Goal: Task Accomplishment & Management: Manage account settings

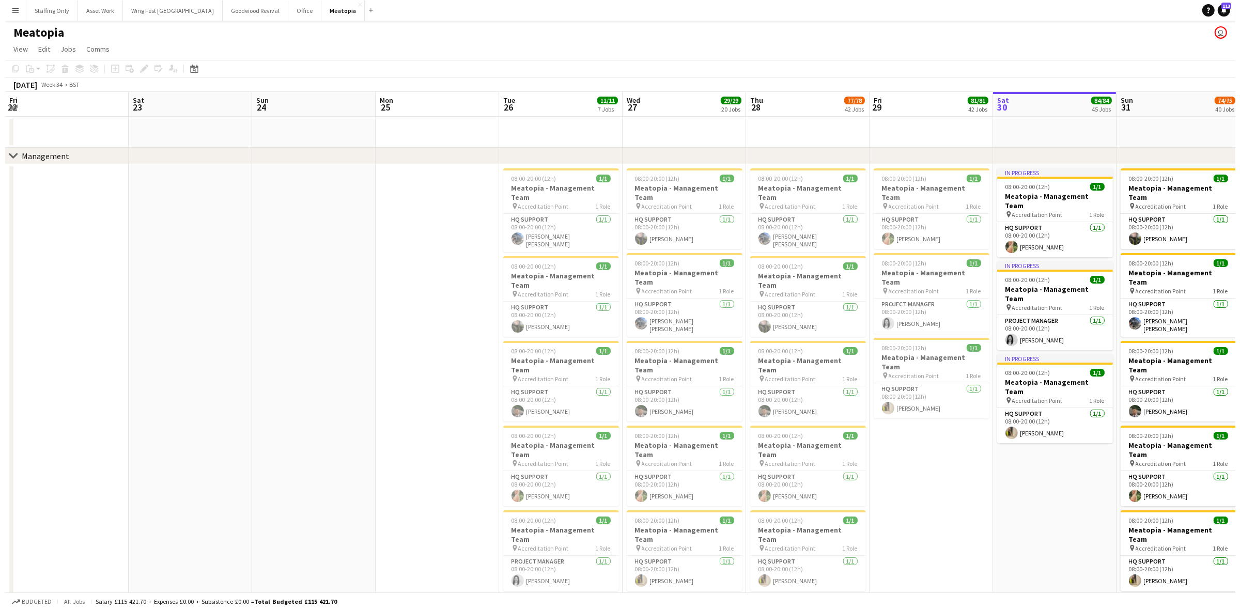
scroll to position [0, 328]
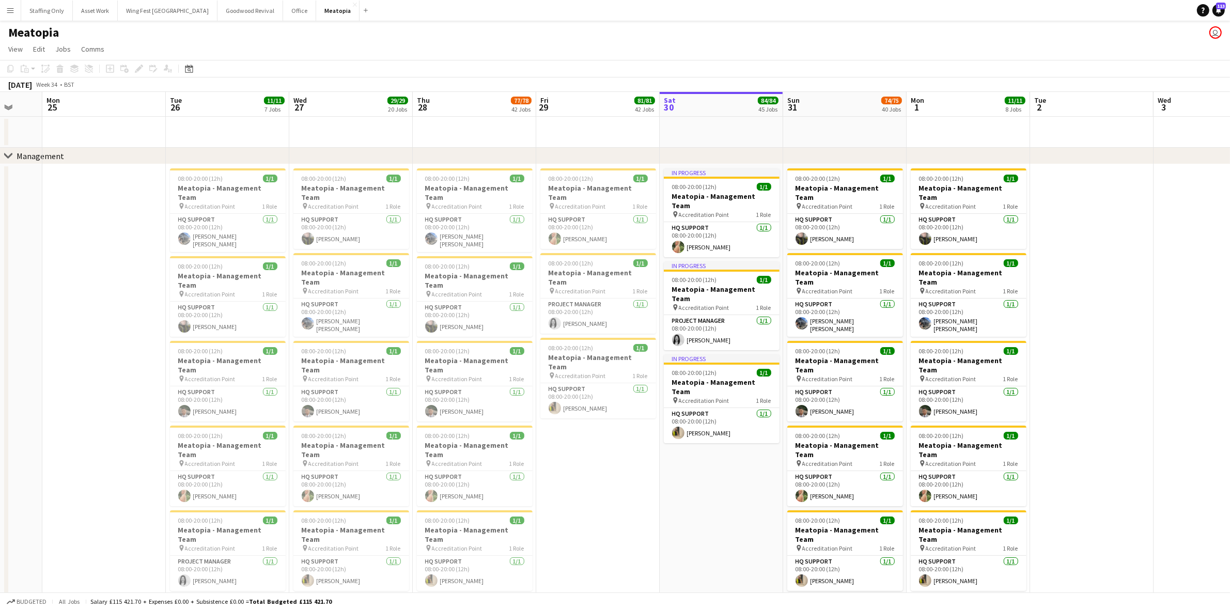
click at [6, 19] on button "Menu" at bounding box center [10, 10] width 21 height 21
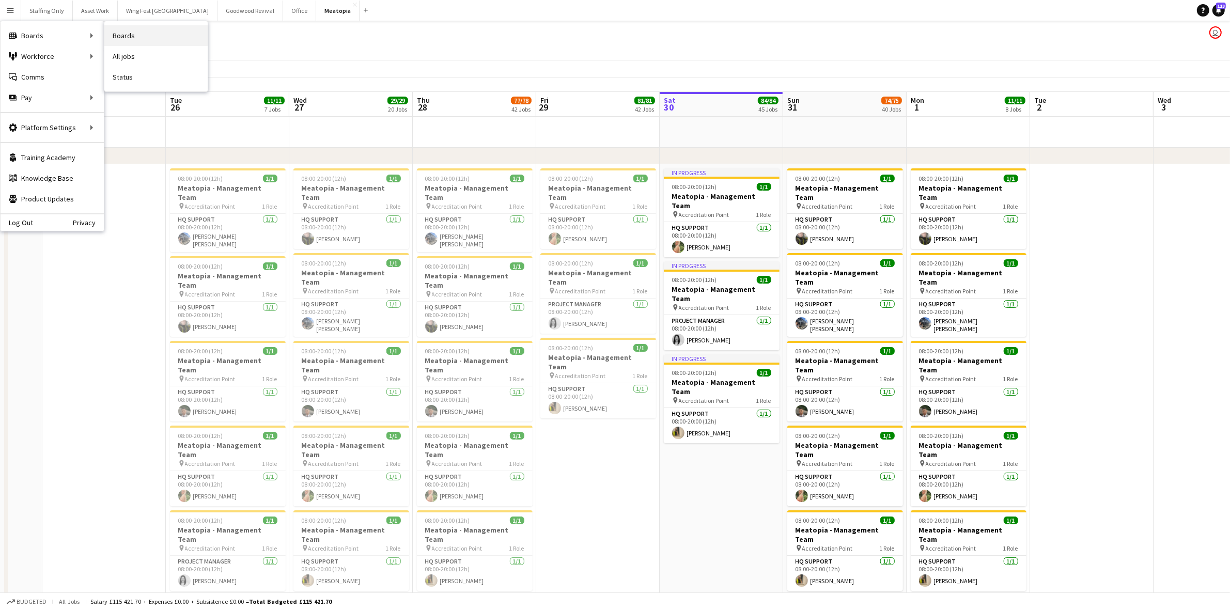
click at [156, 34] on link "Boards" at bounding box center [155, 35] width 103 height 21
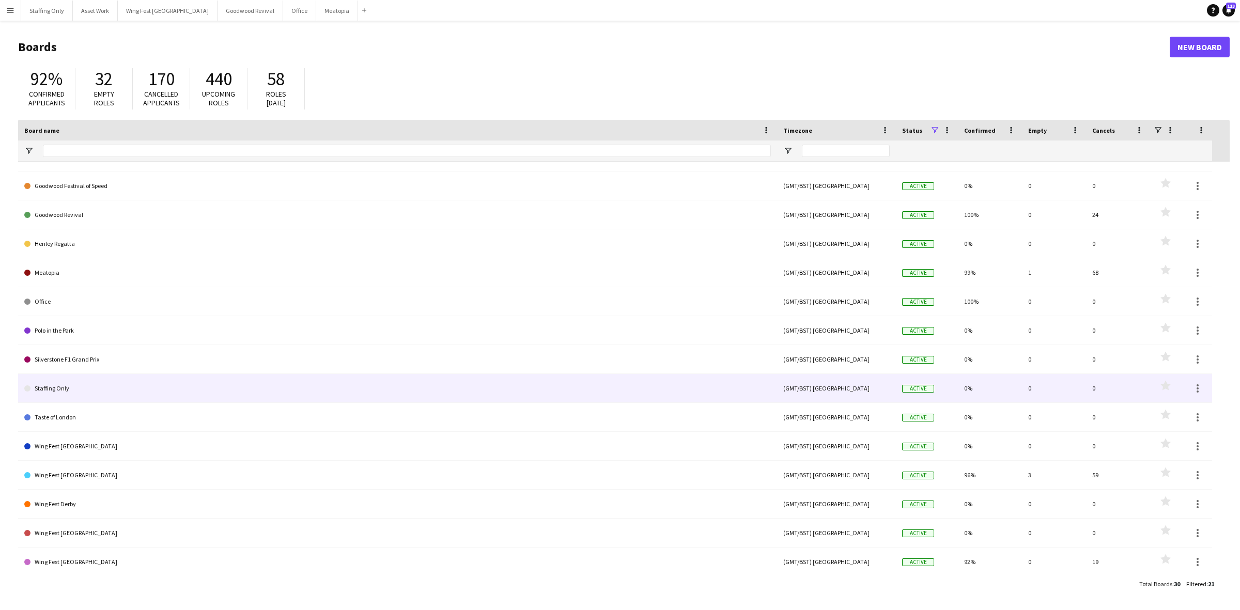
scroll to position [129, 0]
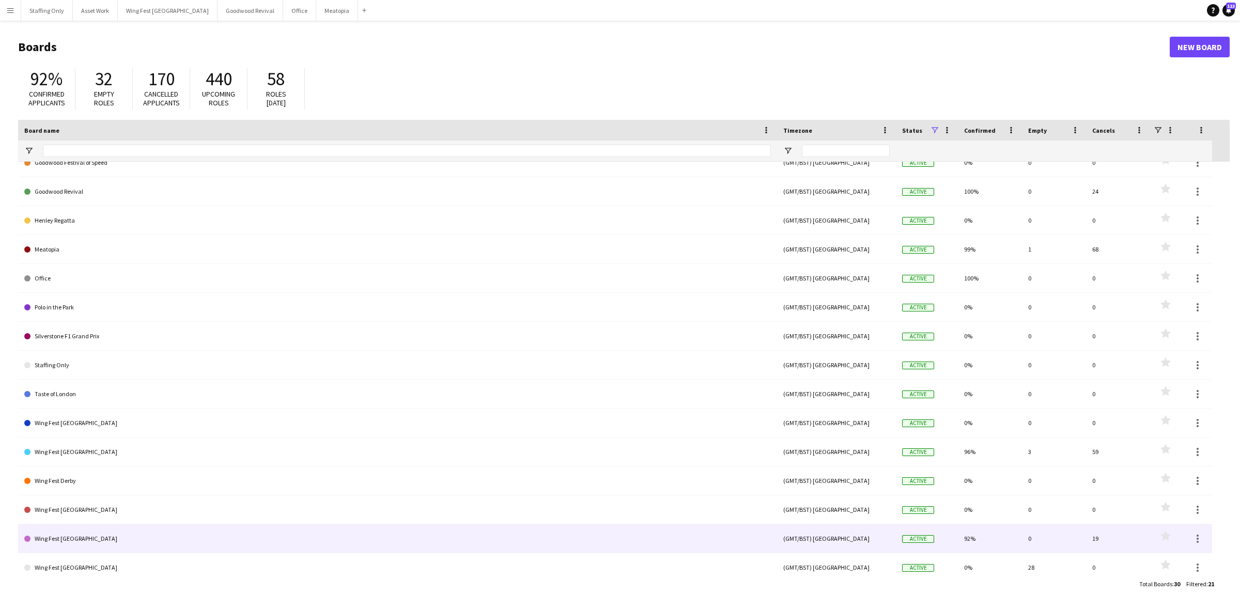
click at [149, 535] on link "Wing Fest [GEOGRAPHIC_DATA]" at bounding box center [397, 538] width 746 height 29
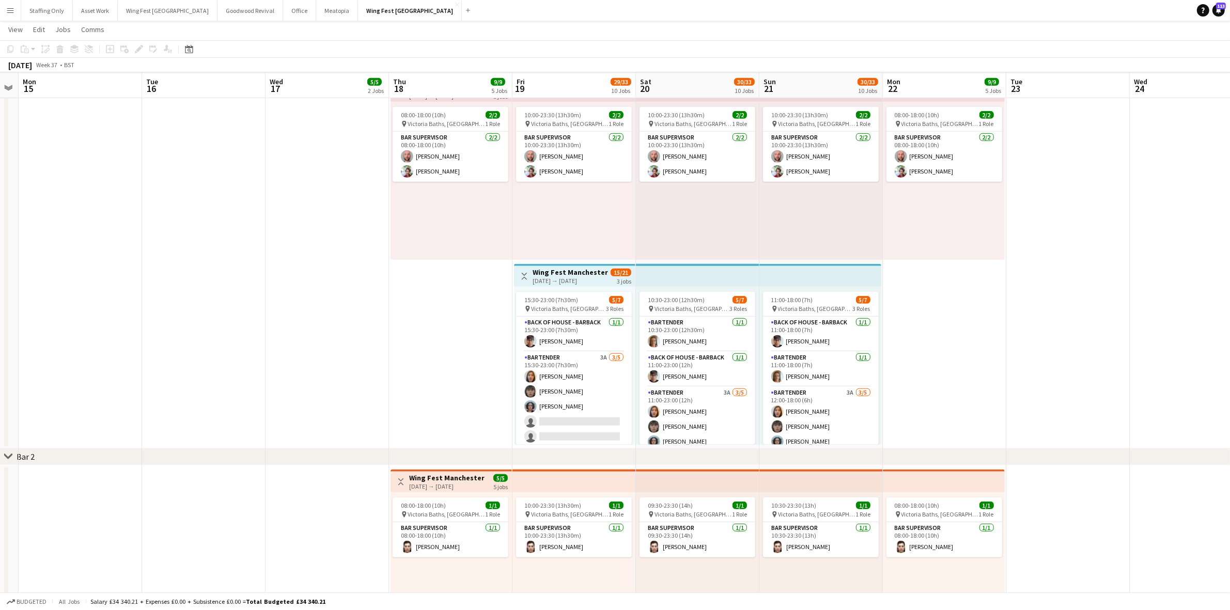
scroll to position [969, 0]
click at [579, 365] on app-card-role "Bartender 3A [DATE] 15:30-23:00 (7h30m) [PERSON_NAME] [PERSON_NAME] [PERSON_NAM…" at bounding box center [574, 398] width 116 height 95
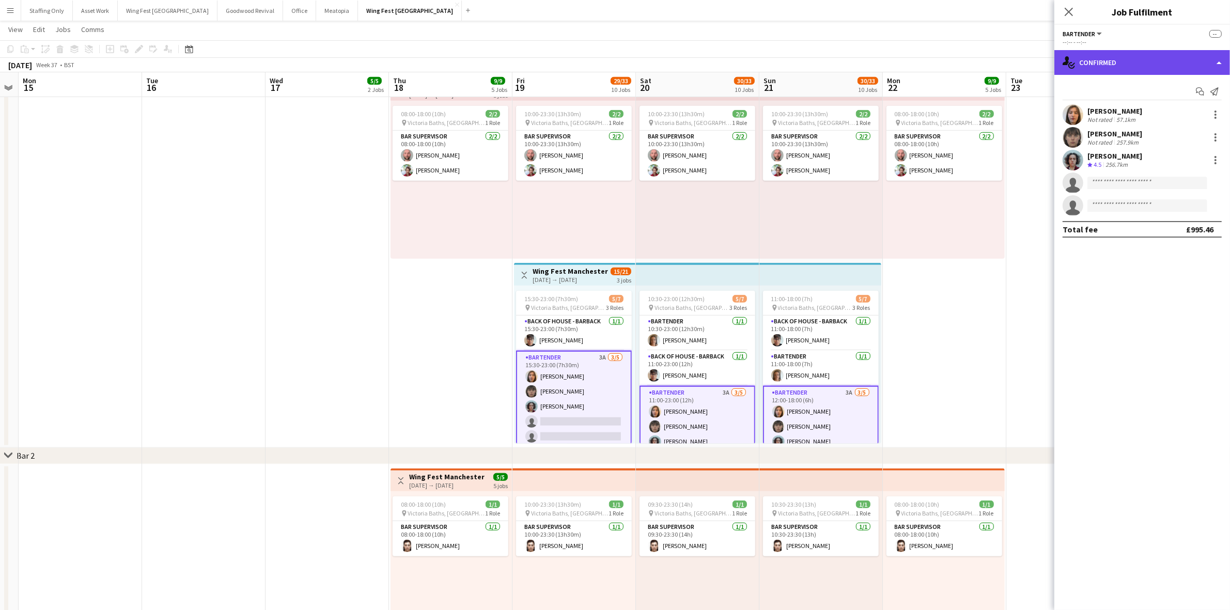
click at [1126, 60] on div "single-neutral-actions-check-2 Confirmed" at bounding box center [1142, 62] width 176 height 25
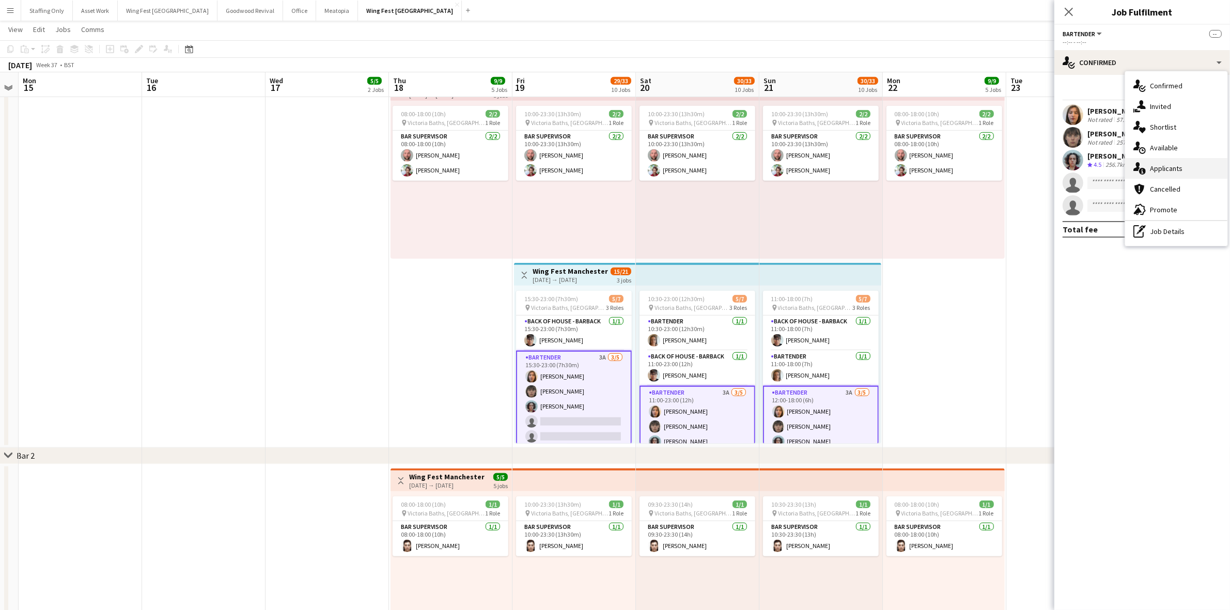
click at [1157, 169] on div "single-neutral-actions-information Applicants" at bounding box center [1176, 168] width 102 height 21
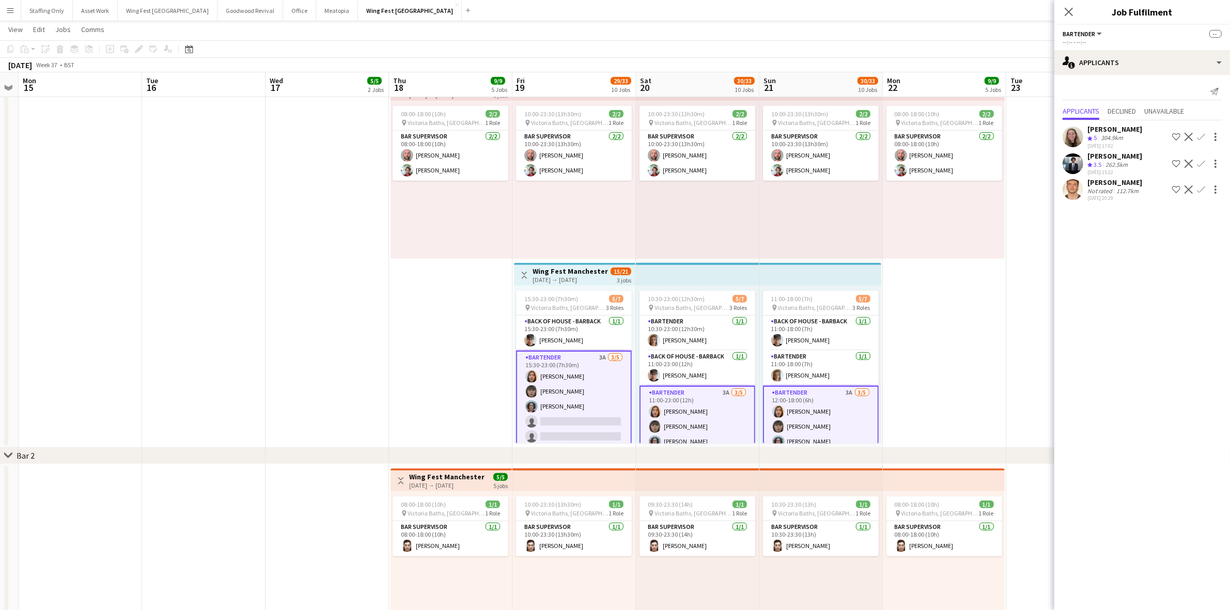
click at [1202, 134] on app-icon "Confirm" at bounding box center [1201, 137] width 8 height 8
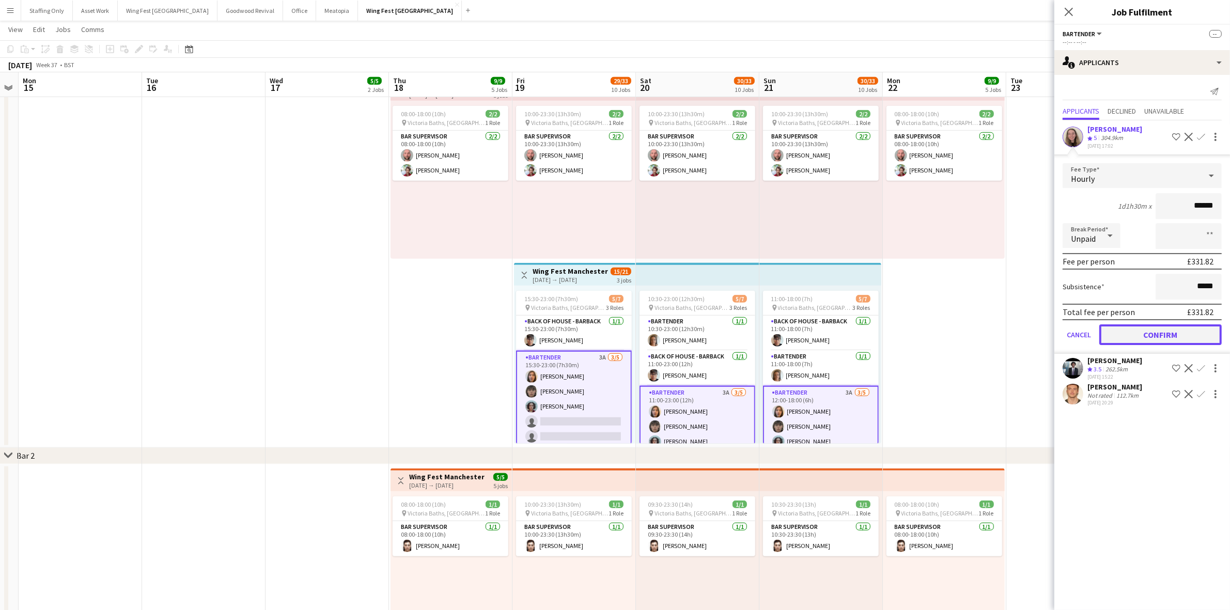
click at [1167, 324] on button "Confirm" at bounding box center [1160, 334] width 122 height 21
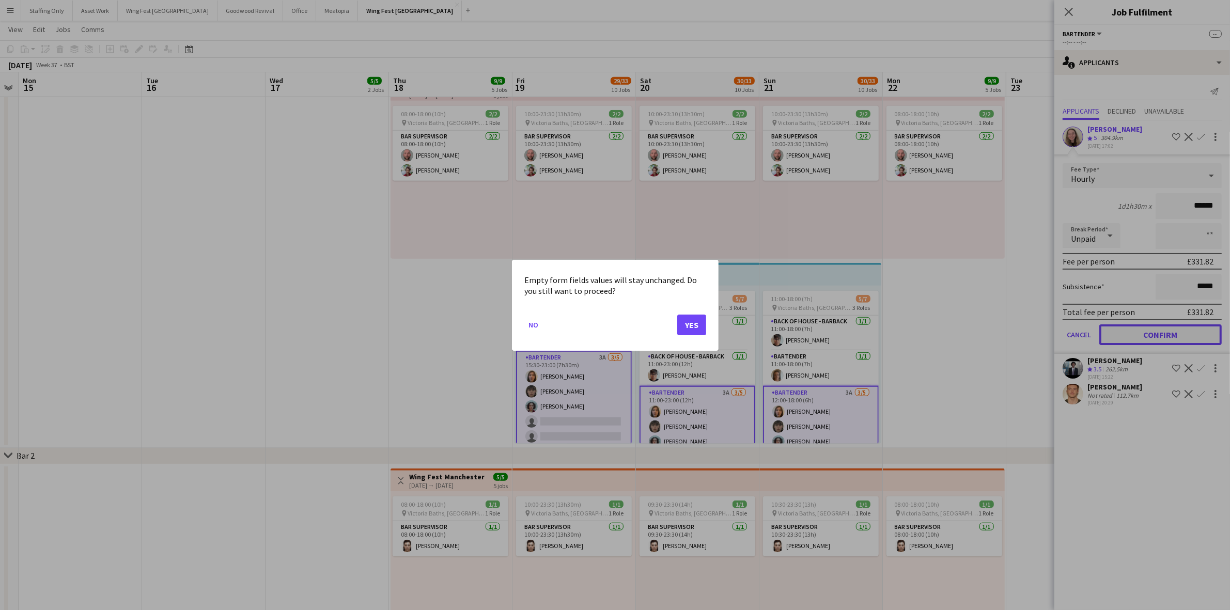
scroll to position [0, 0]
click at [691, 323] on button "Yes" at bounding box center [691, 324] width 29 height 21
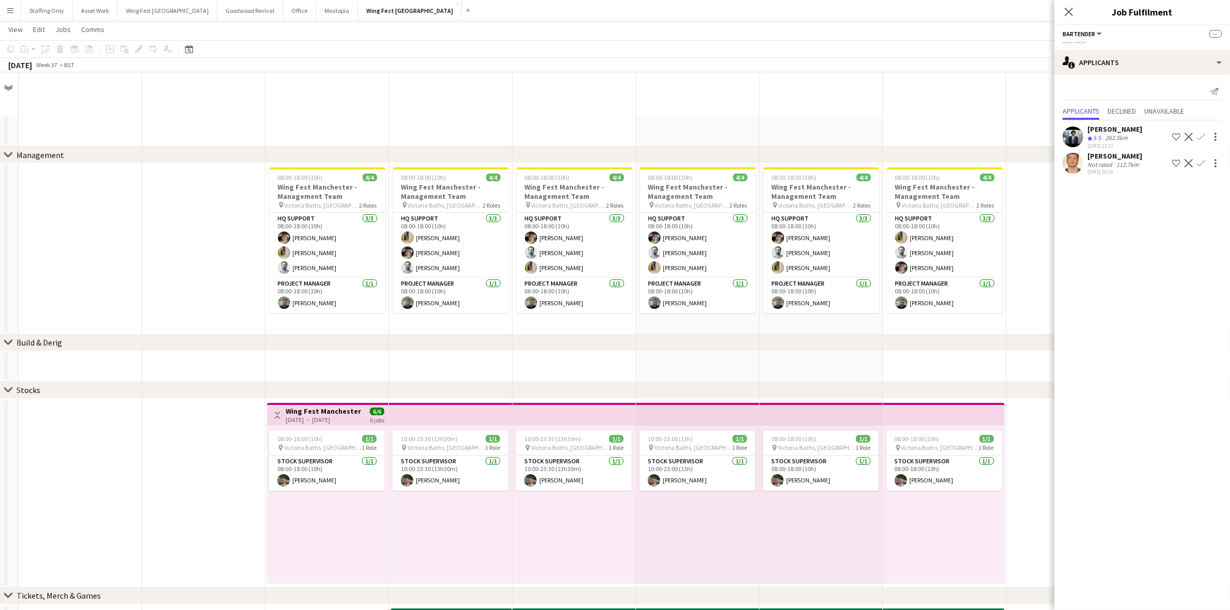
scroll to position [969, 0]
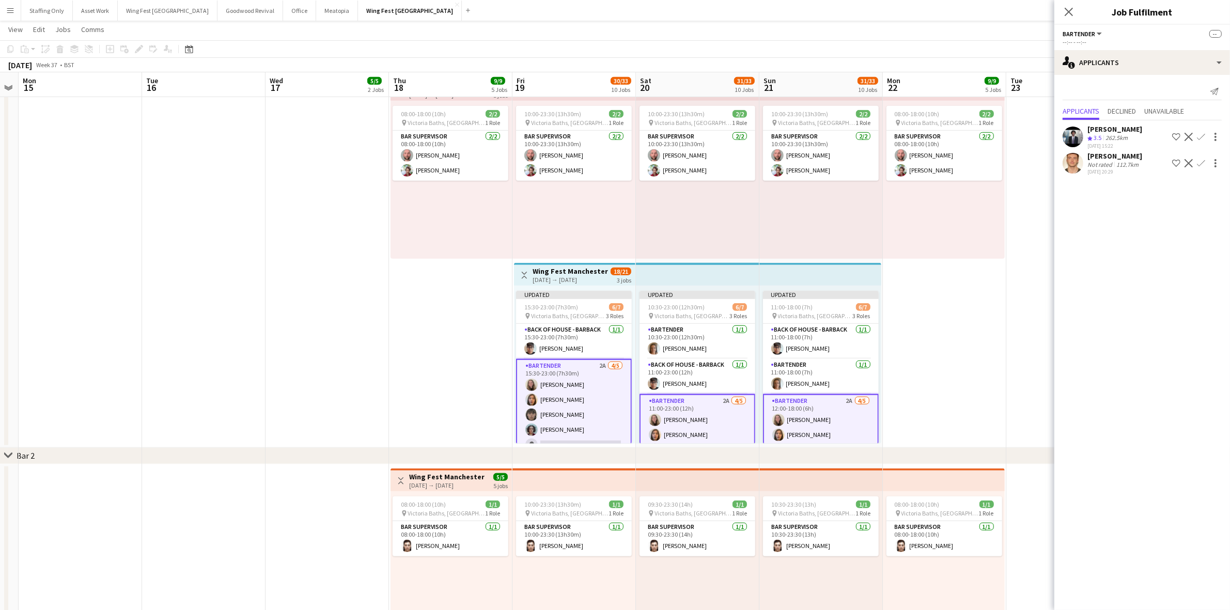
click at [1077, 160] on app-user-avatar at bounding box center [1073, 163] width 21 height 21
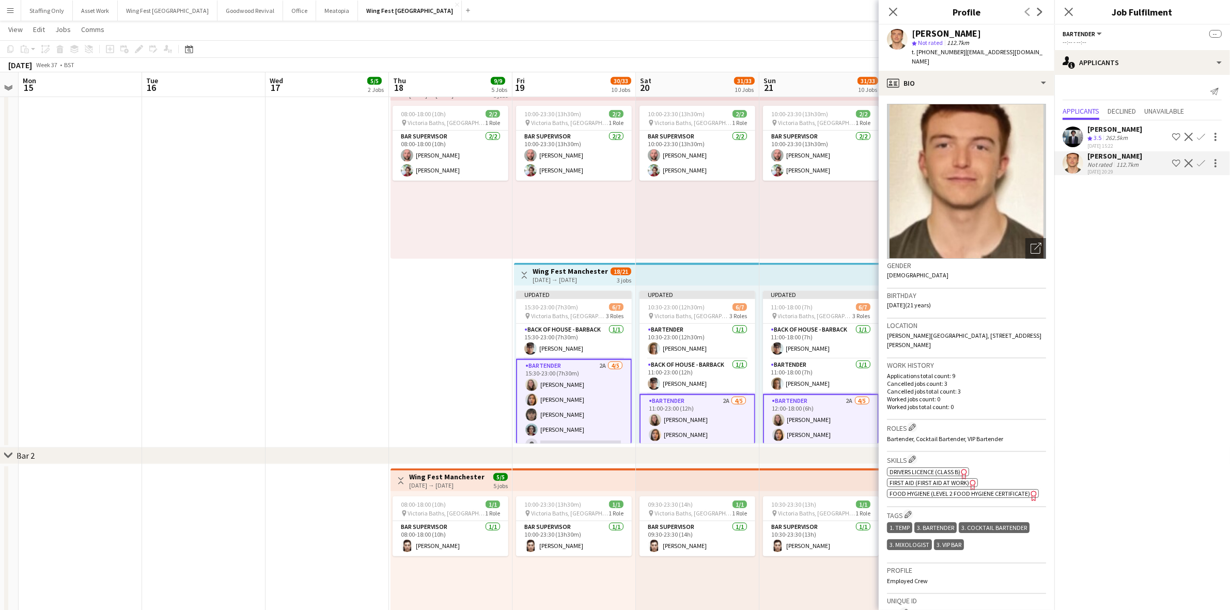
click at [1199, 163] on app-icon "Confirm" at bounding box center [1201, 163] width 8 height 8
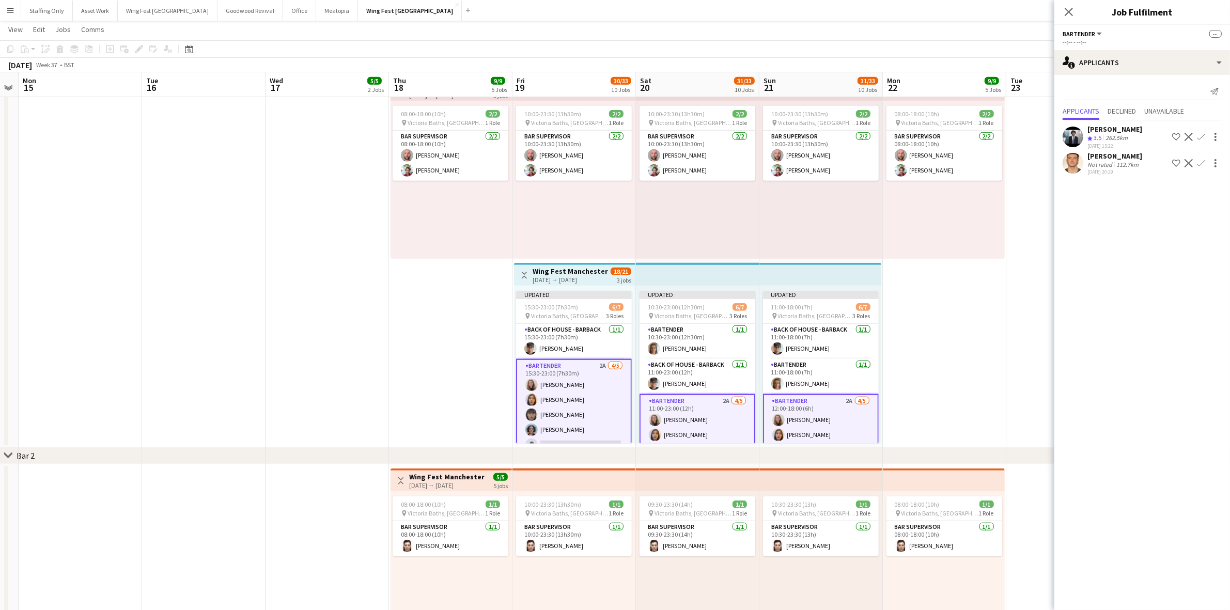
click at [1199, 163] on app-icon "Confirm" at bounding box center [1201, 163] width 8 height 8
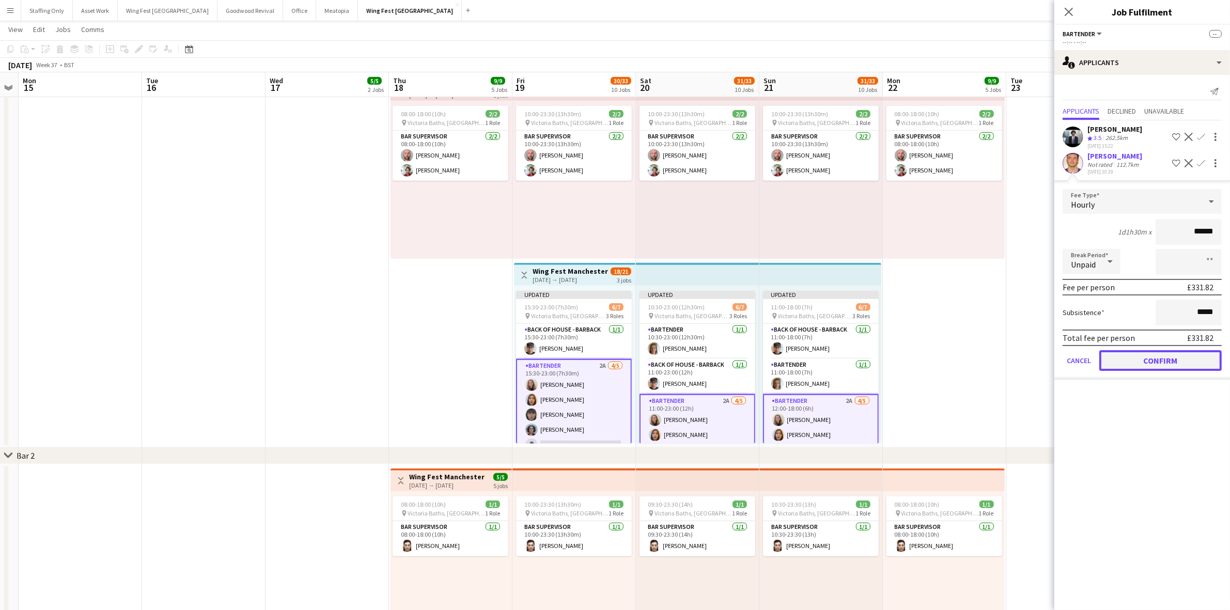
click at [1171, 352] on button "Confirm" at bounding box center [1160, 360] width 122 height 21
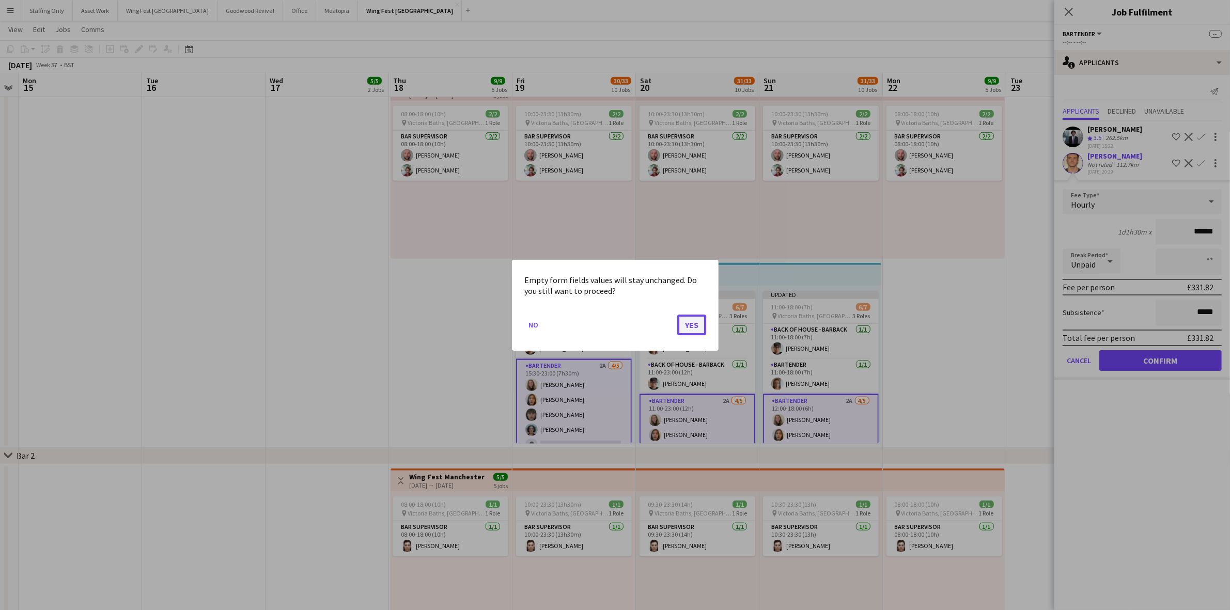
click at [688, 330] on button "Yes" at bounding box center [691, 324] width 29 height 21
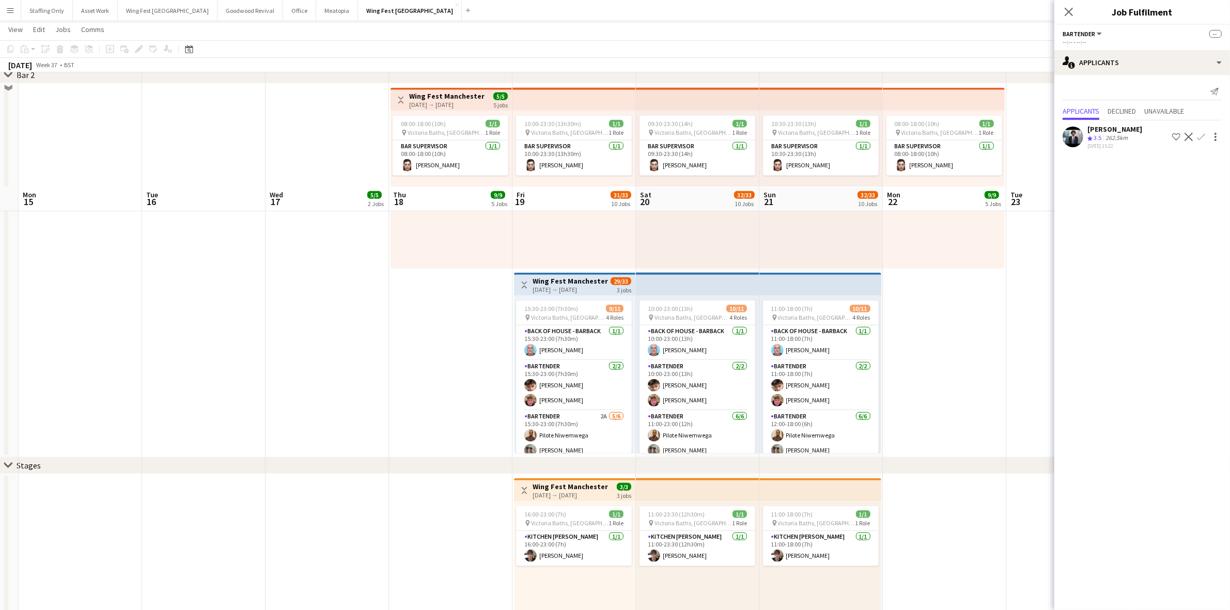
scroll to position [1485, 0]
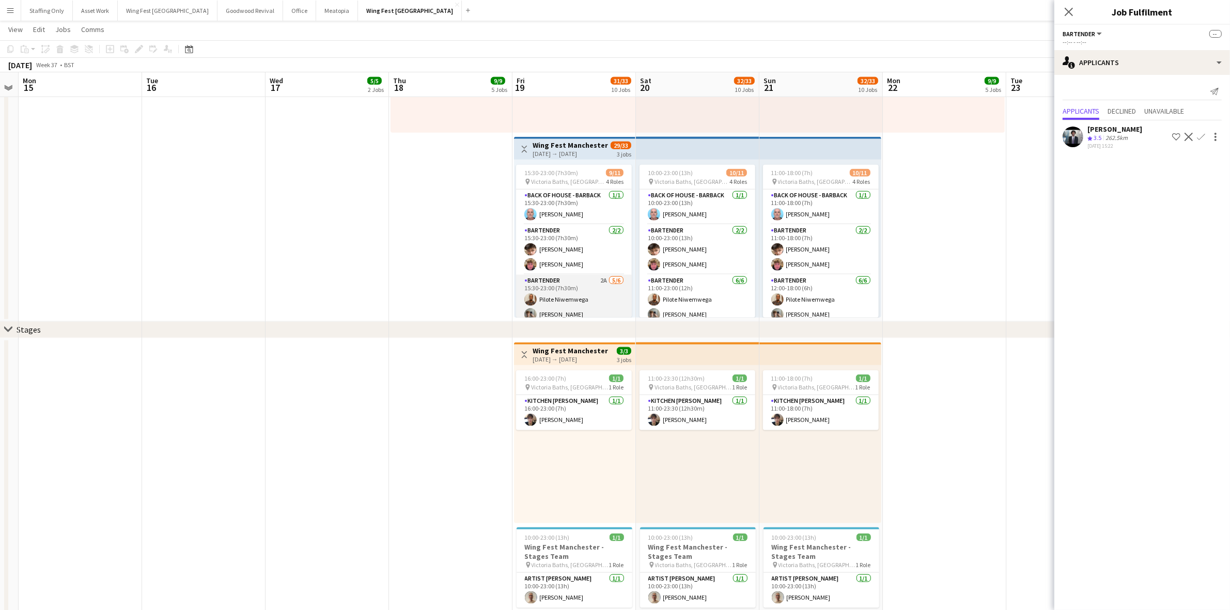
click at [554, 282] on app-card-role "Bartender 2A [DATE] 15:30-23:00 (7h30m) Pilote [PERSON_NAME] [PERSON_NAME] [PER…" at bounding box center [574, 330] width 116 height 110
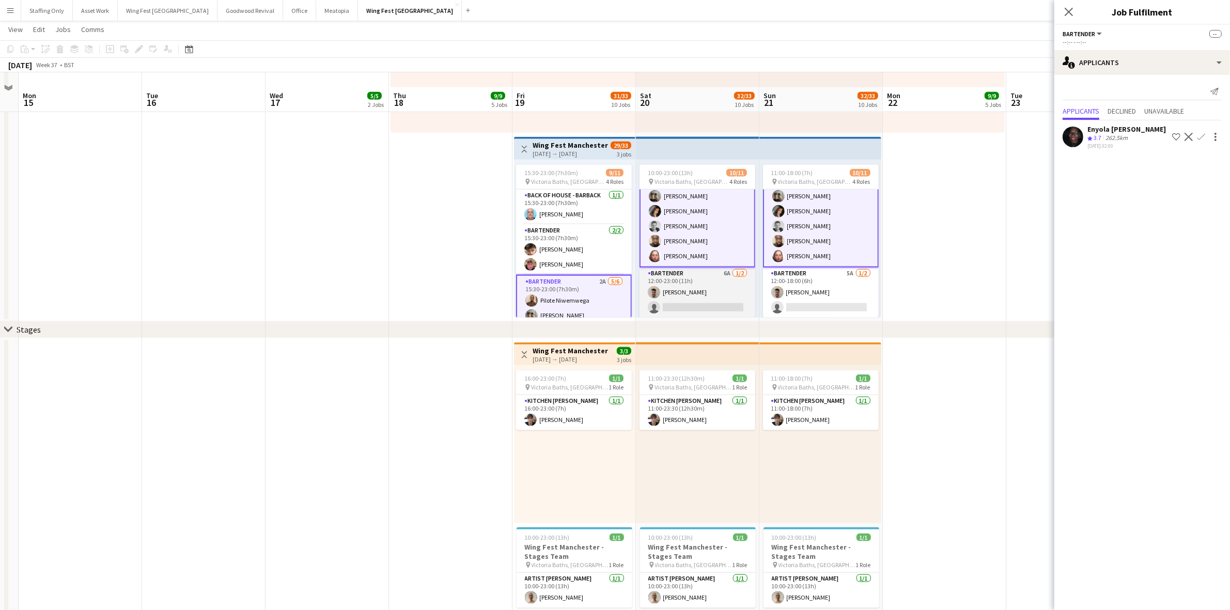
scroll to position [1521, 0]
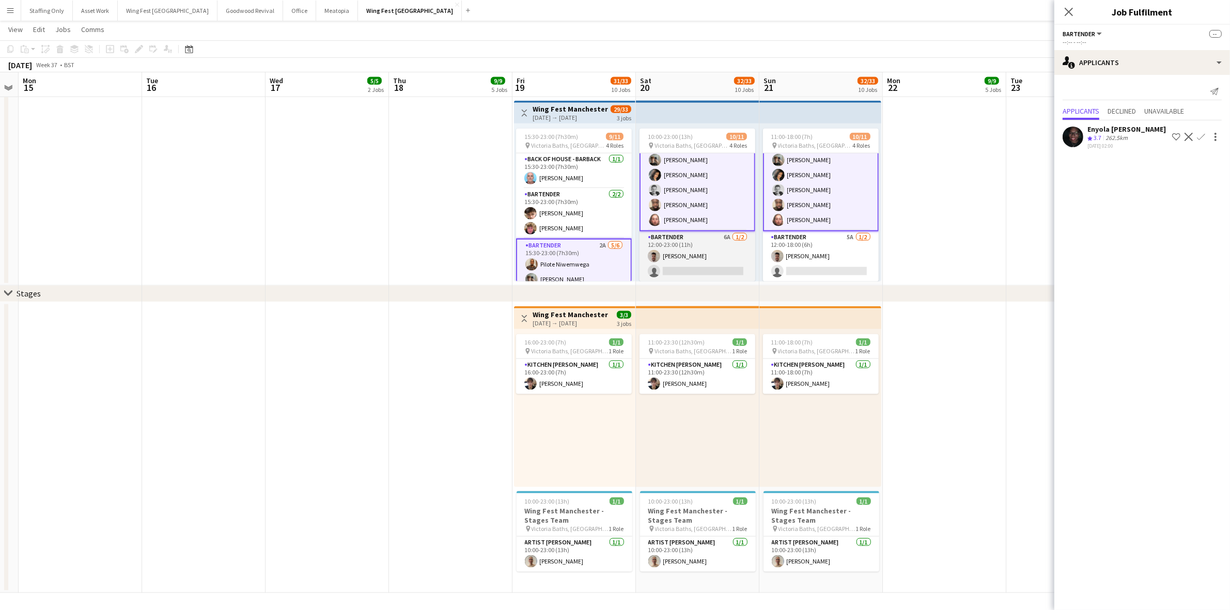
click at [704, 240] on app-card-role "Bartender 6A [DATE] 12:00-23:00 (11h) [PERSON_NAME] single-neutral-actions" at bounding box center [698, 256] width 116 height 50
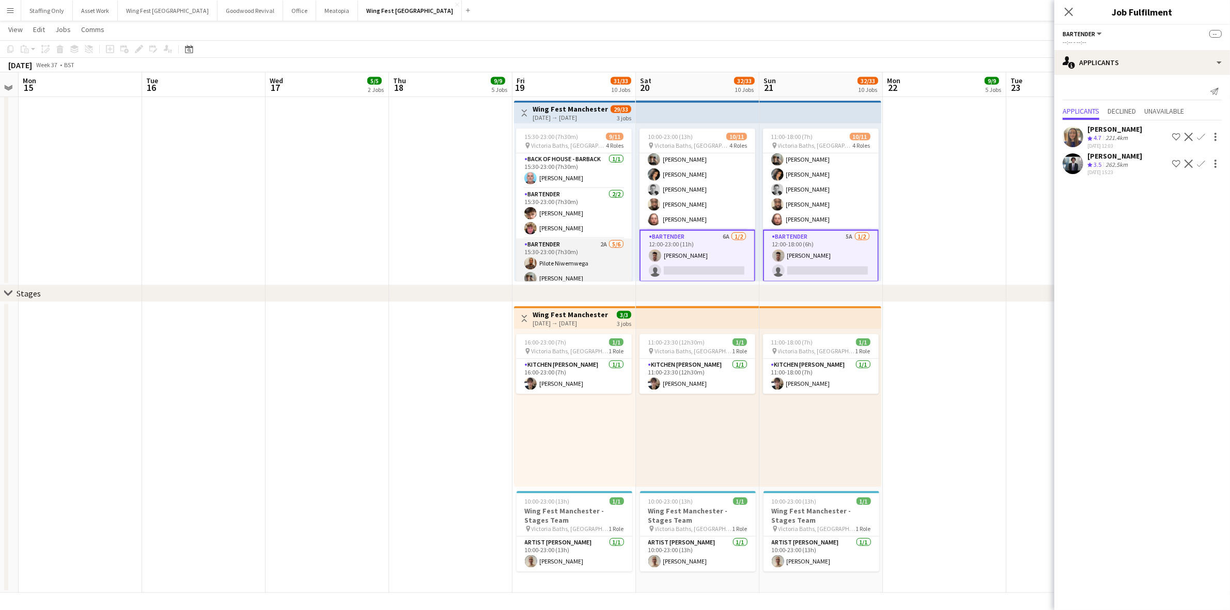
scroll to position [119, 0]
click at [1203, 137] on app-icon "Confirm" at bounding box center [1201, 137] width 8 height 8
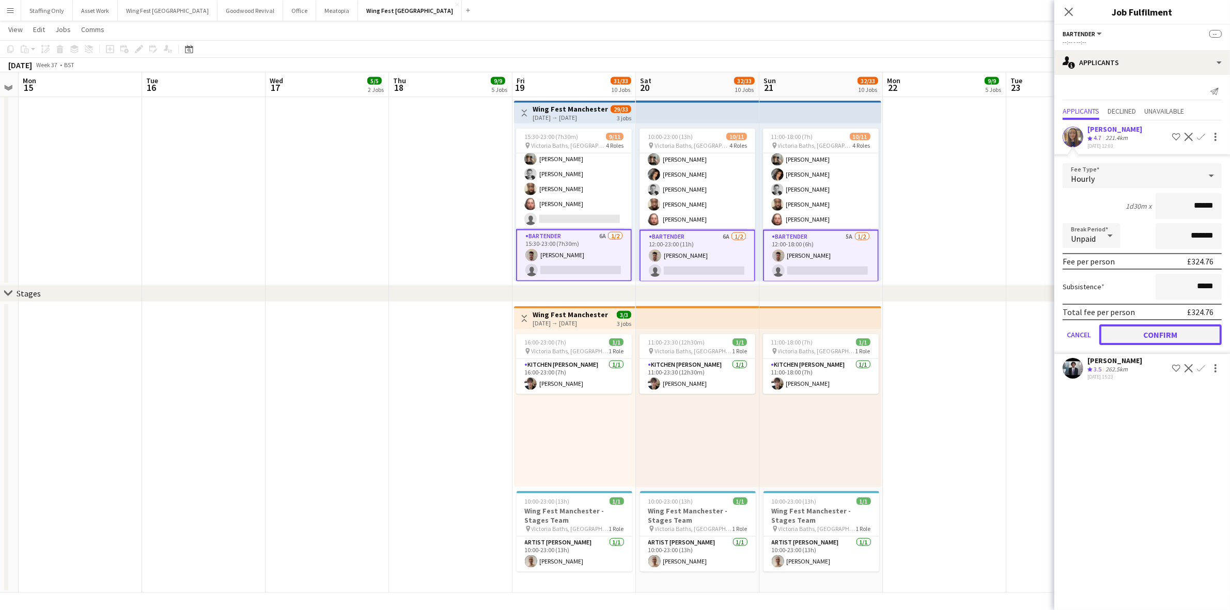
click at [1125, 329] on button "Confirm" at bounding box center [1160, 334] width 122 height 21
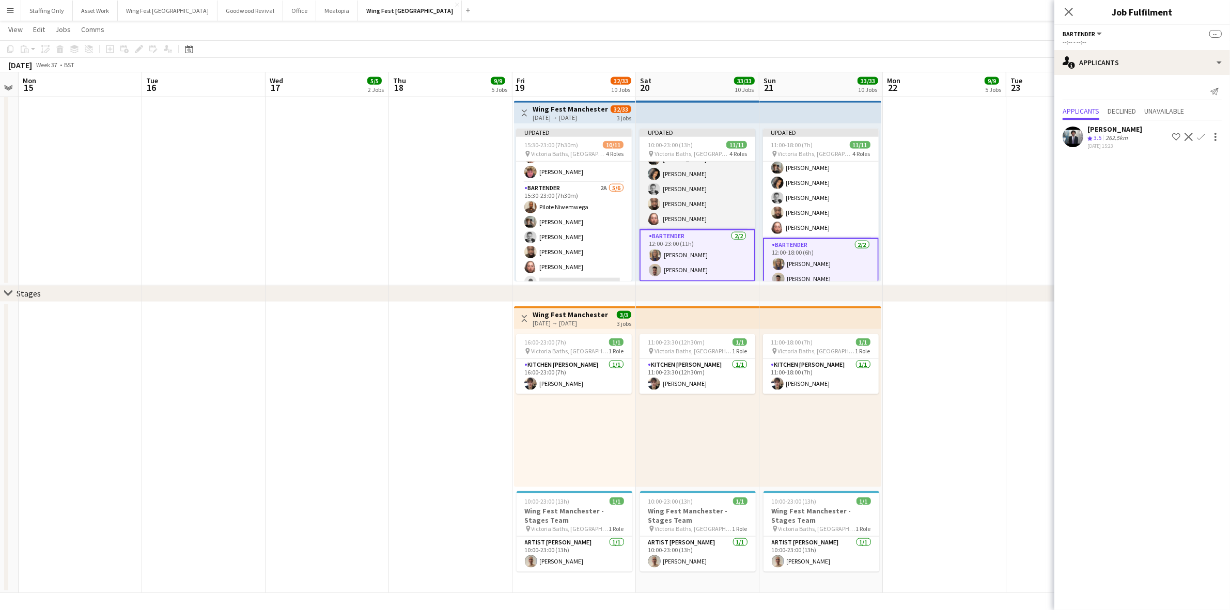
scroll to position [63, 0]
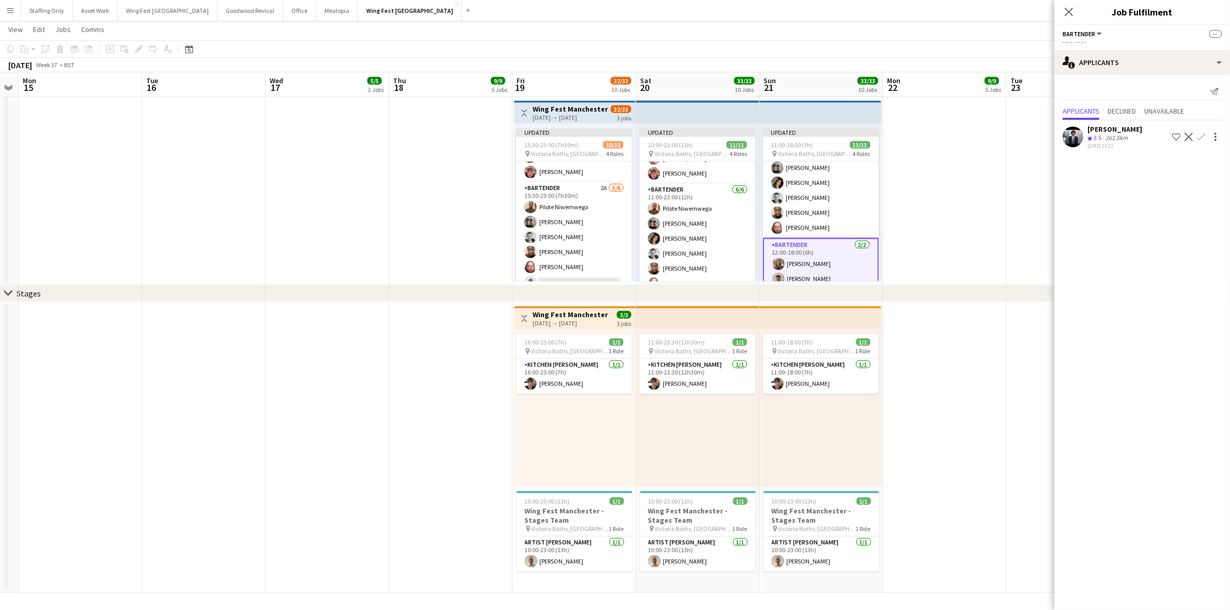
click at [967, 210] on app-date-cell "08:00-18:00 (10h) 1/1 pin Victoria Baths, [GEOGRAPHIC_DATA], [GEOGRAPHIC_DATA] …" at bounding box center [944, 99] width 123 height 374
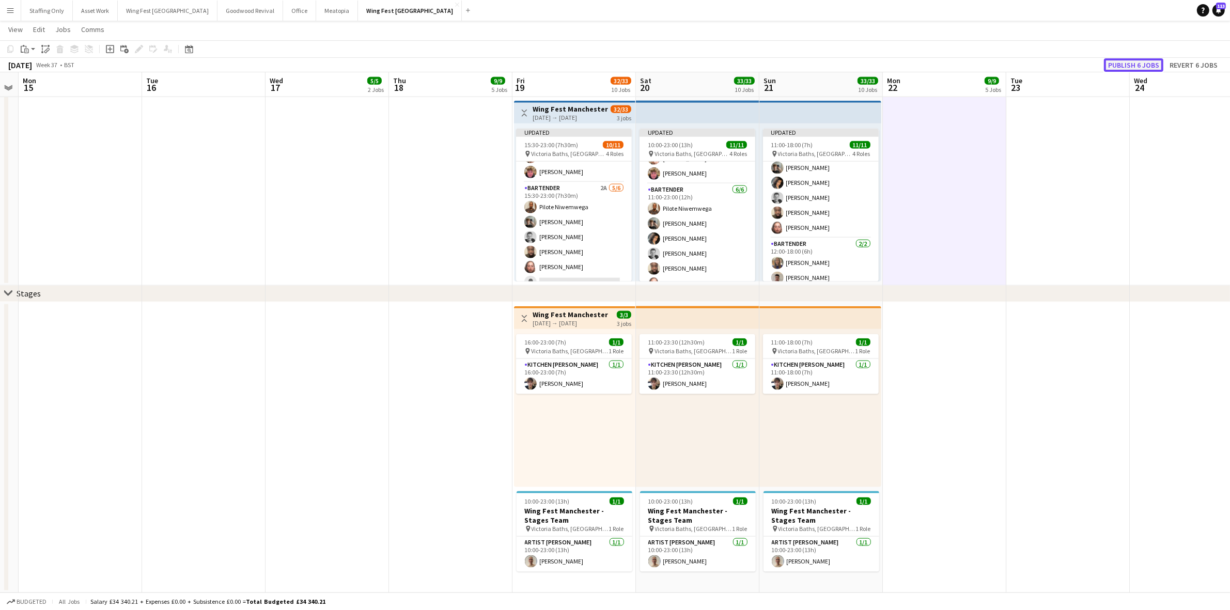
click at [1128, 66] on button "Publish 6 jobs" at bounding box center [1133, 64] width 59 height 13
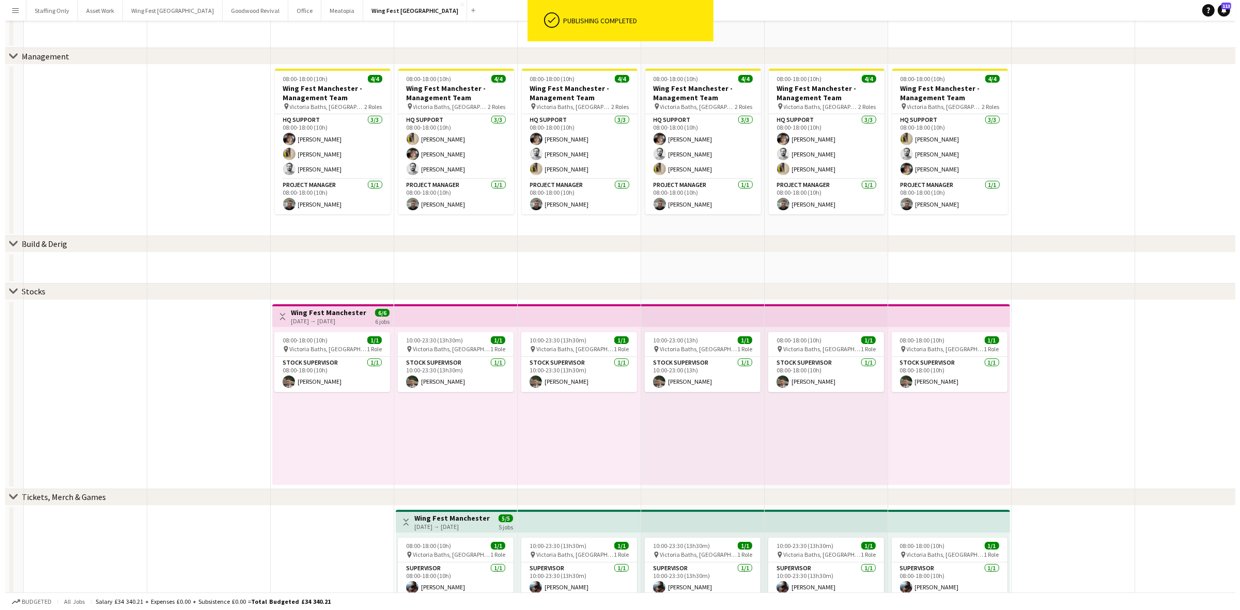
scroll to position [0, 0]
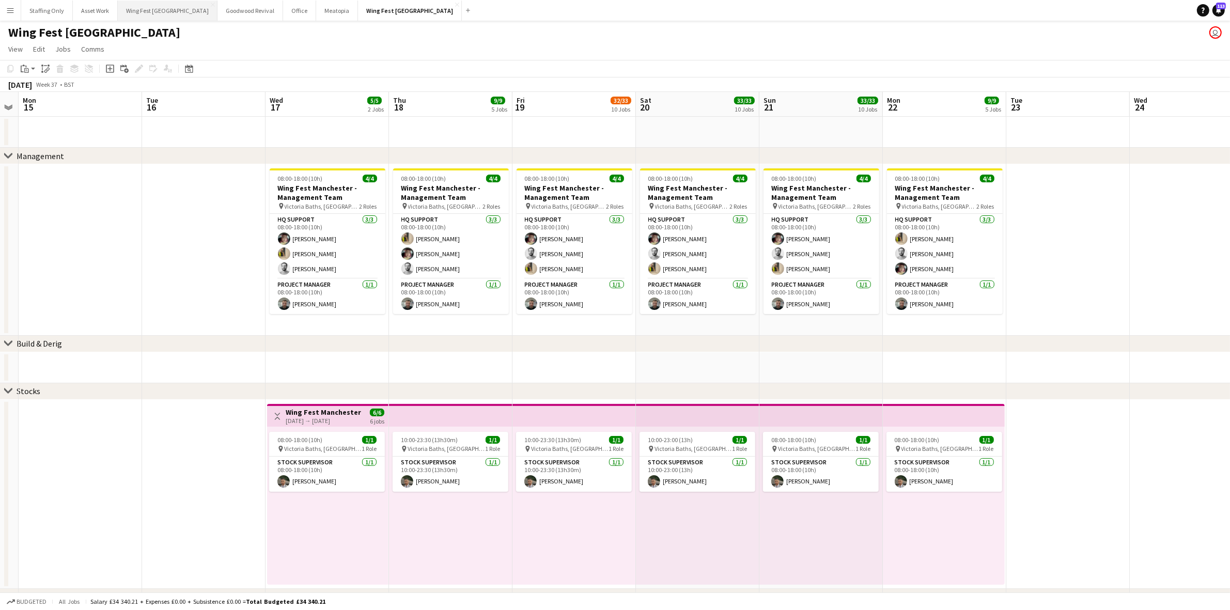
click at [133, 17] on button "Wing Fest Bristol Close" at bounding box center [168, 11] width 100 height 20
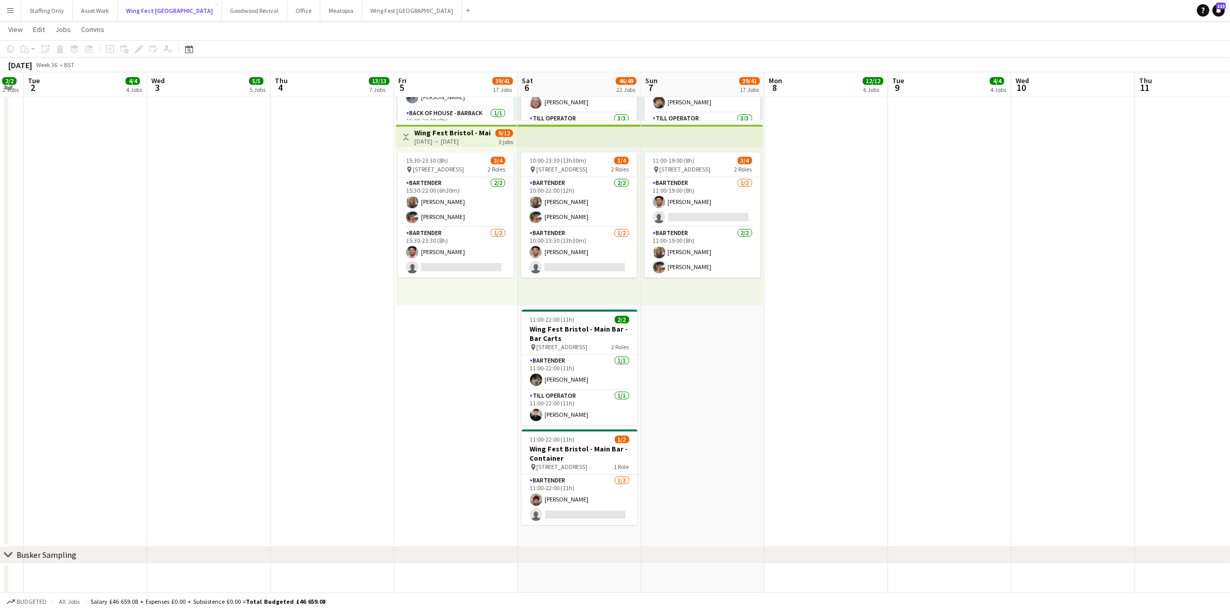
scroll to position [3230, 0]
click at [362, 11] on button "Wing Fest Manchester Close" at bounding box center [412, 11] width 100 height 20
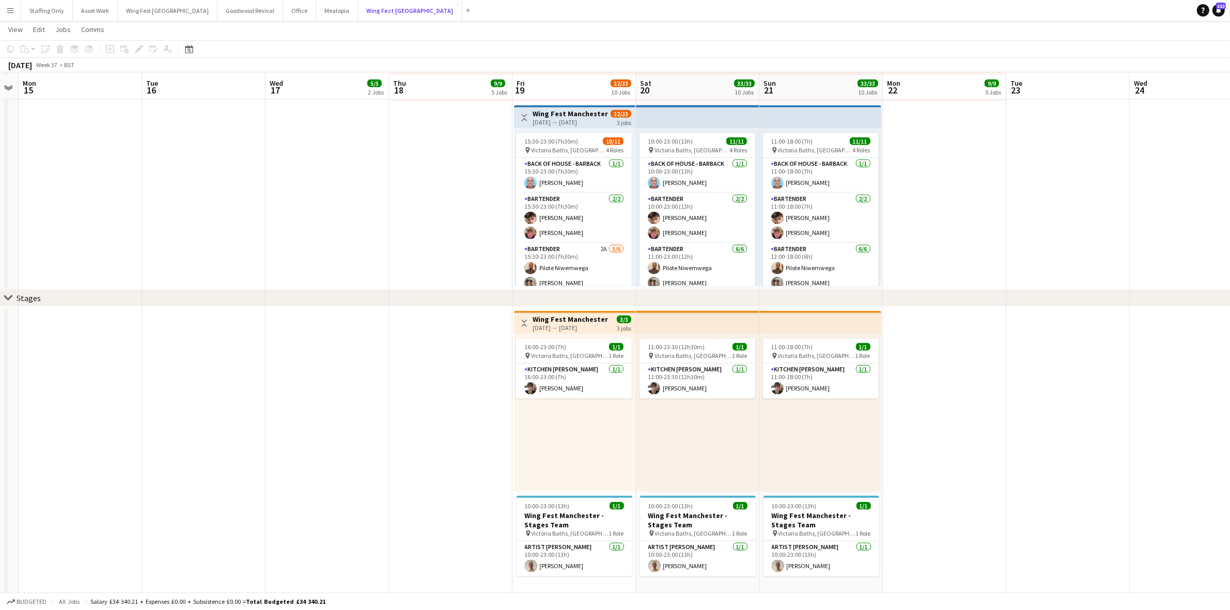
scroll to position [1521, 0]
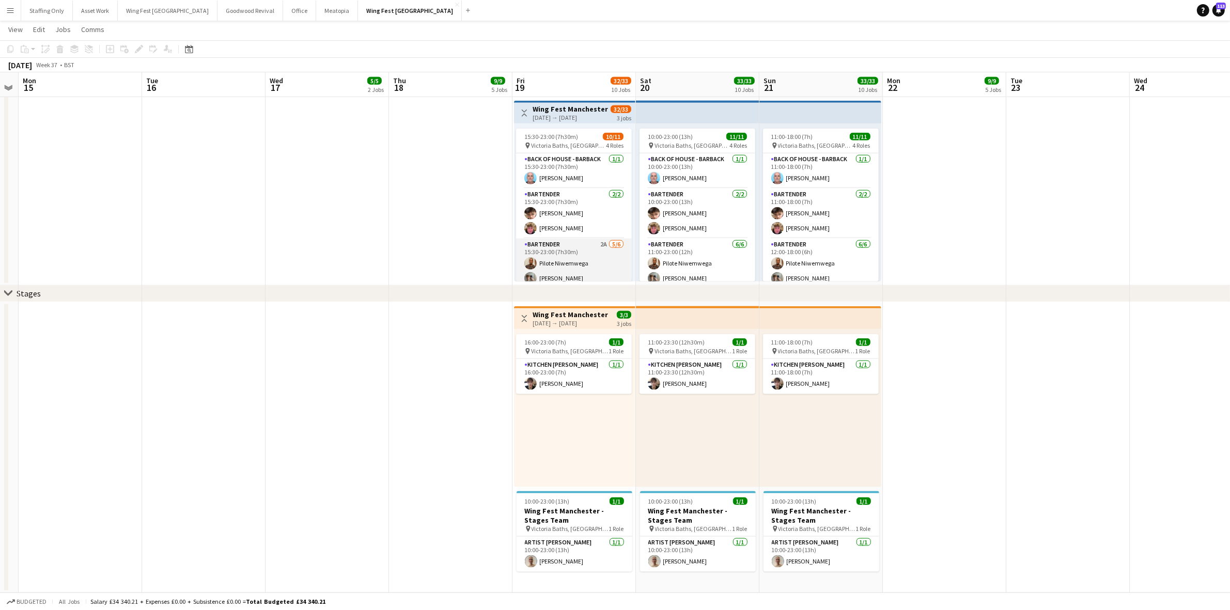
click at [579, 251] on app-card-role "Bartender 2A [DATE] 15:30-23:00 (7h30m) Pilote [PERSON_NAME] [PERSON_NAME] [PER…" at bounding box center [574, 294] width 116 height 110
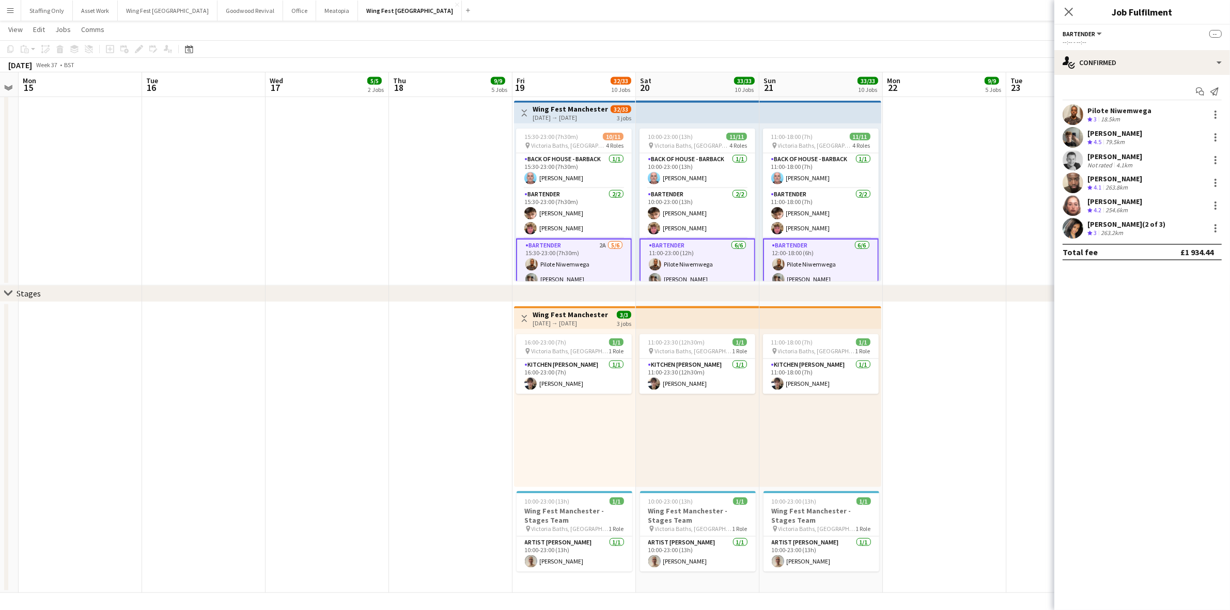
click at [579, 251] on app-card-role "Bartender 2A [DATE] 15:30-23:00 (7h30m) Pilote [PERSON_NAME] [PERSON_NAME] [PER…" at bounding box center [574, 295] width 116 height 112
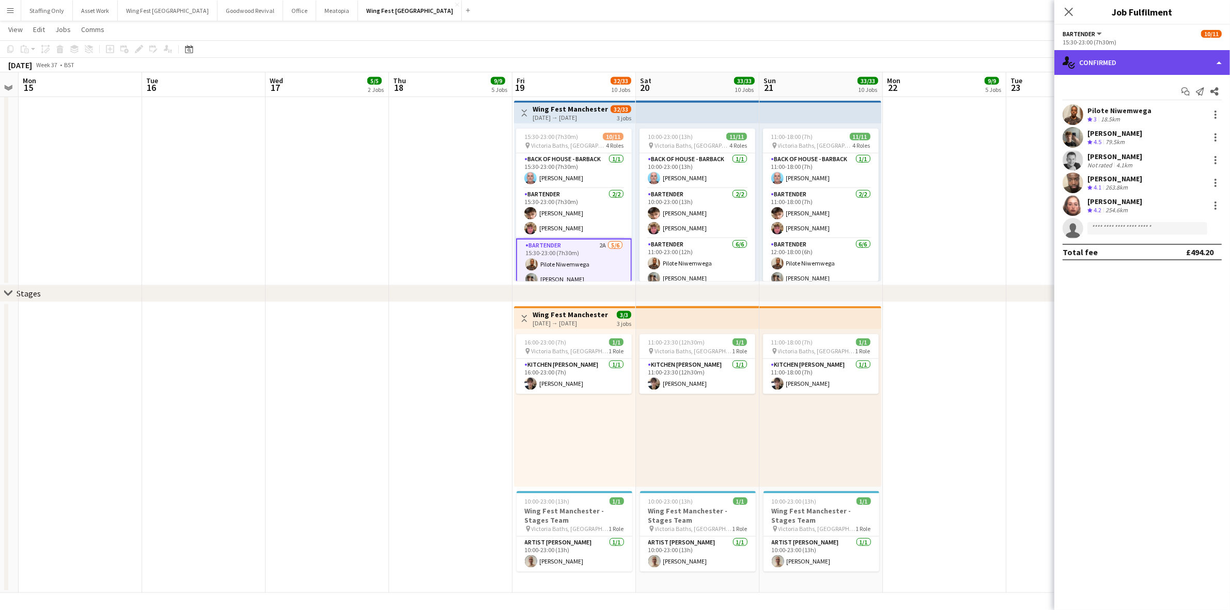
click at [1139, 67] on div "single-neutral-actions-check-2 Confirmed" at bounding box center [1142, 62] width 176 height 25
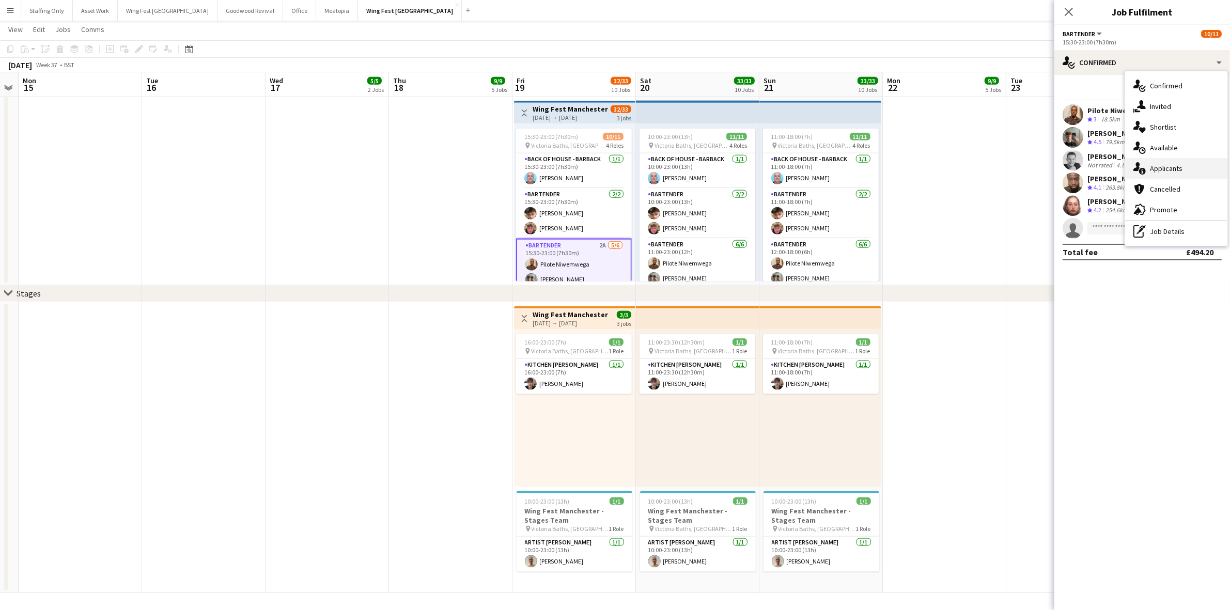
click at [1175, 169] on div "single-neutral-actions-information Applicants" at bounding box center [1176, 168] width 102 height 21
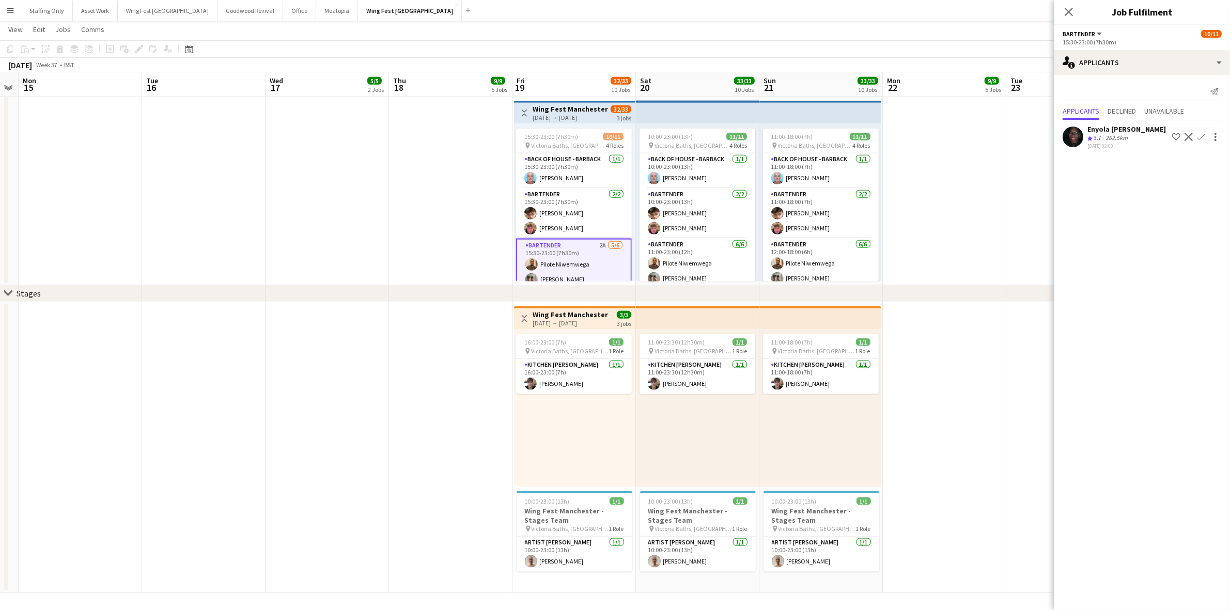
click at [994, 151] on app-date-cell "08:00-18:00 (10h) 1/1 pin Victoria Baths, [GEOGRAPHIC_DATA], [GEOGRAPHIC_DATA] …" at bounding box center [944, 99] width 123 height 374
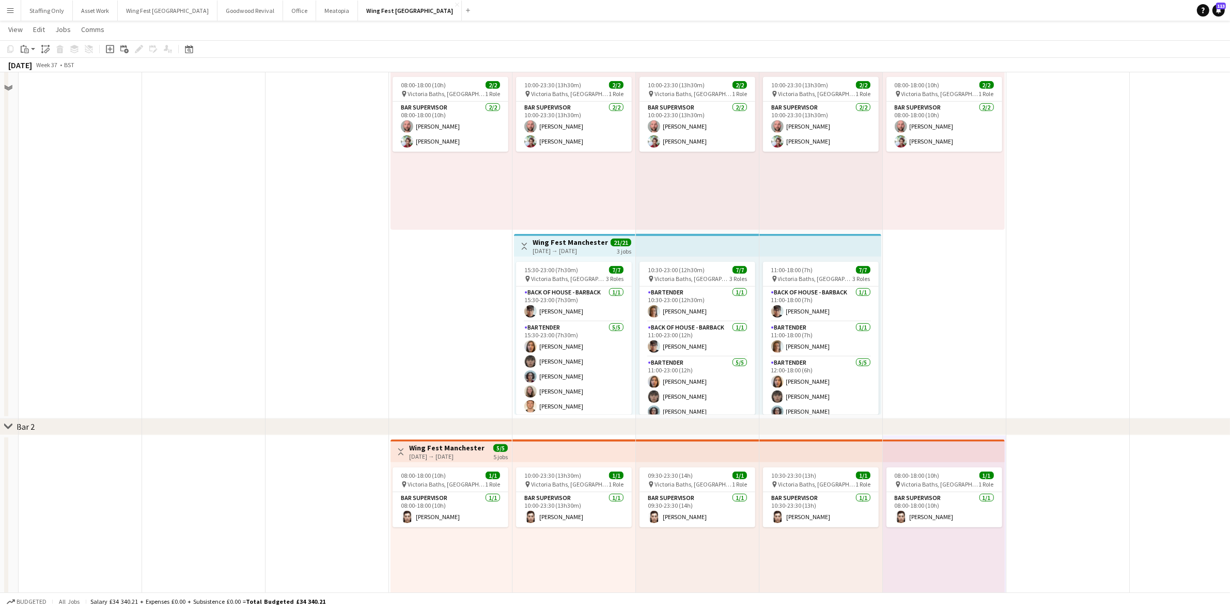
scroll to position [876, 0]
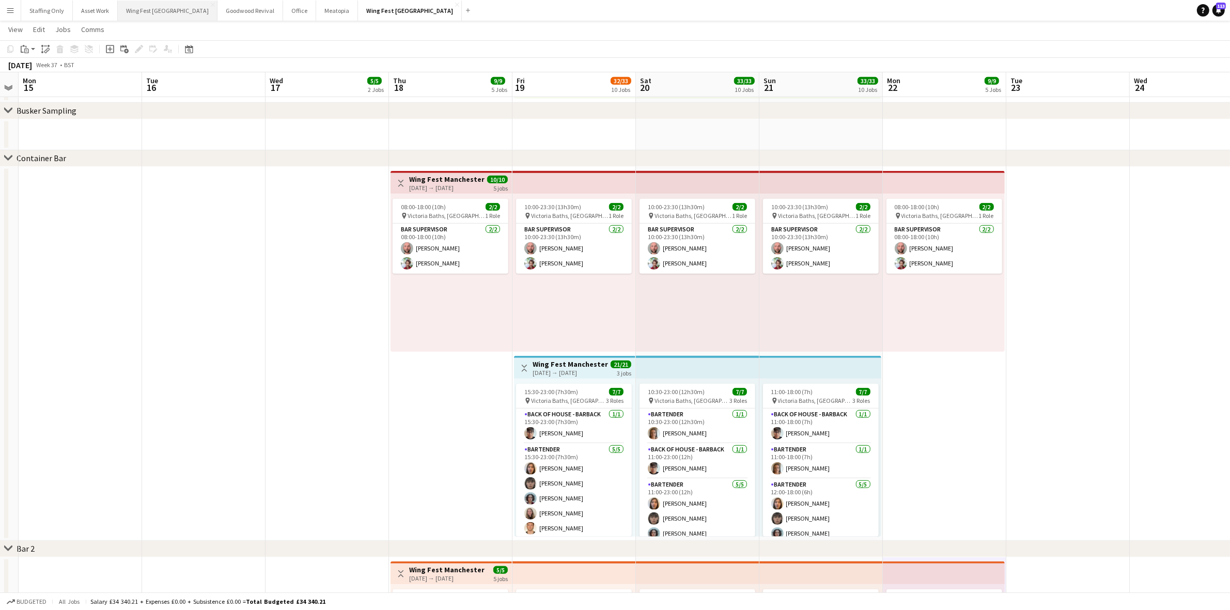
click at [146, 10] on button "Wing Fest Bristol Close" at bounding box center [168, 11] width 100 height 20
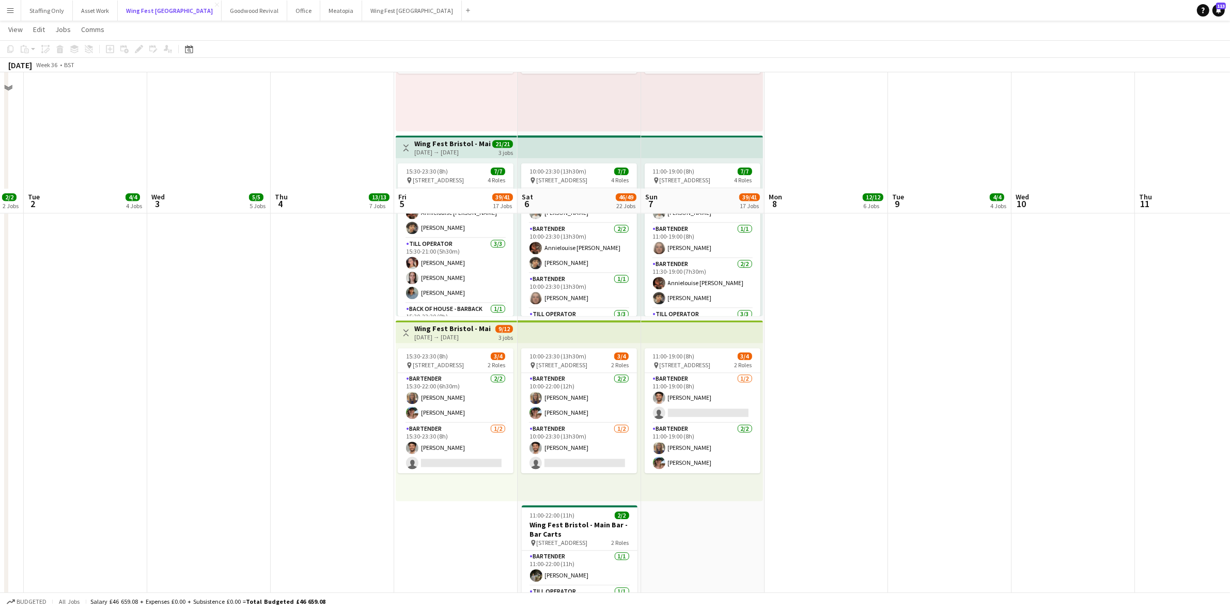
scroll to position [3164, 0]
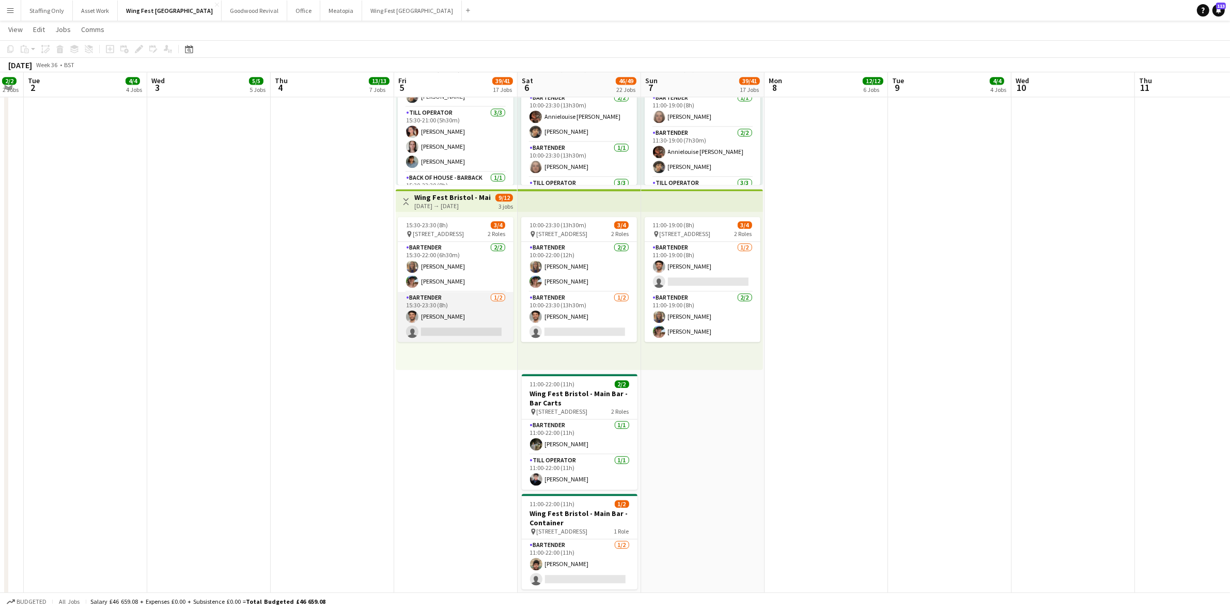
click at [433, 292] on app-card-role "Bartender [DATE] 15:30-23:30 (8h) [PERSON_NAME] single-neutral-actions" at bounding box center [456, 317] width 116 height 50
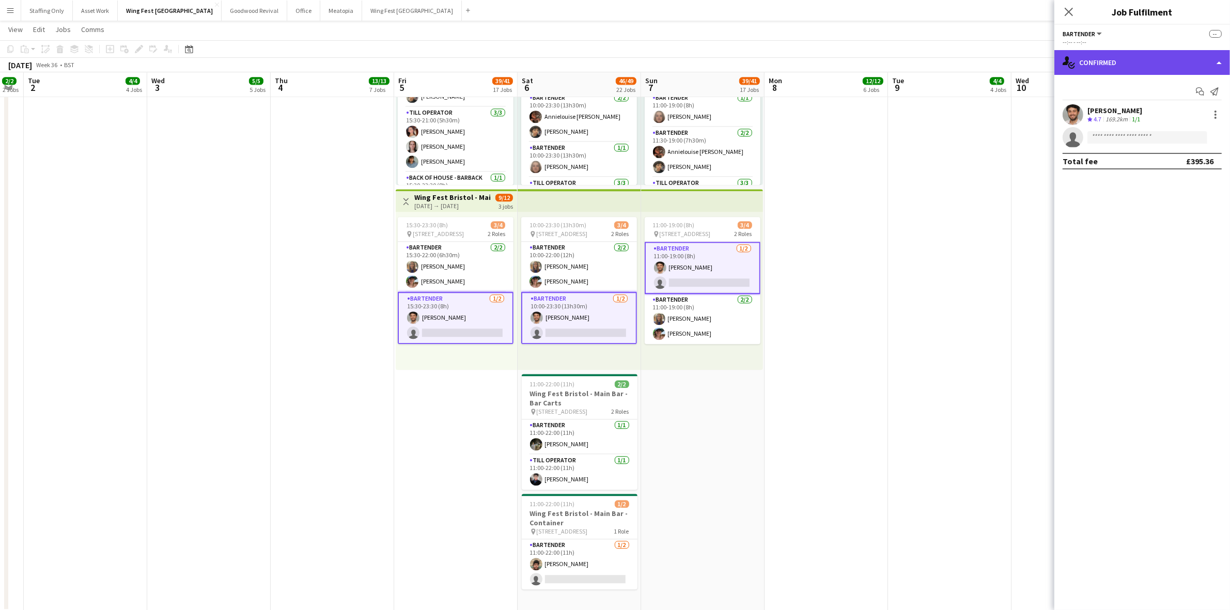
click at [1102, 58] on div "single-neutral-actions-check-2 Confirmed" at bounding box center [1142, 62] width 176 height 25
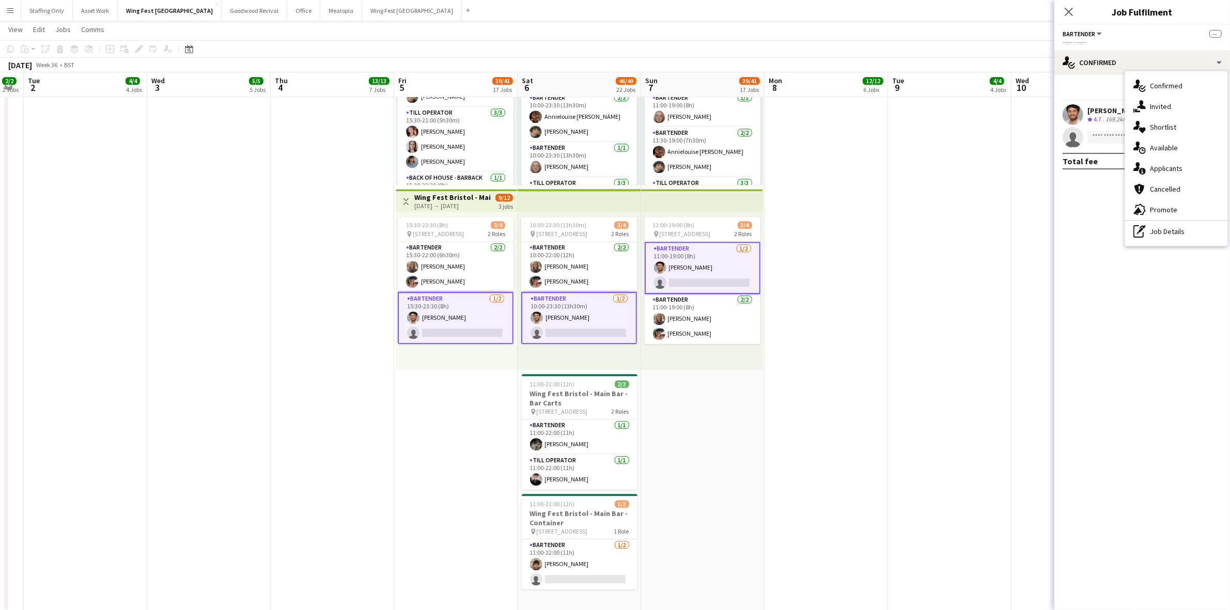
click at [928, 256] on app-date-cell at bounding box center [949, 213] width 123 height 797
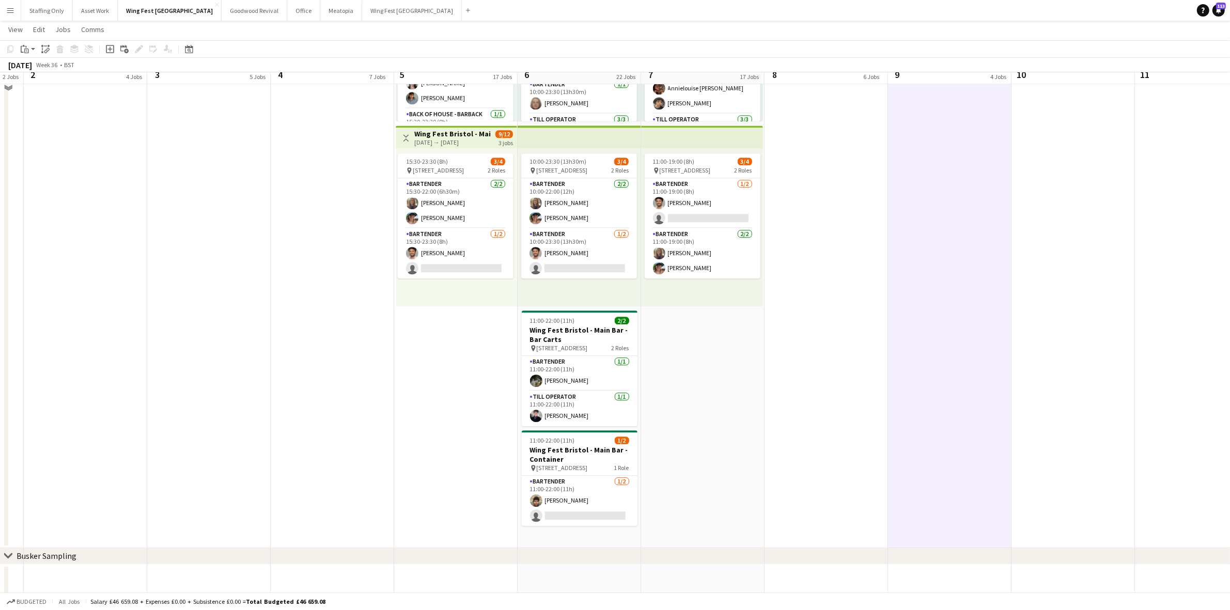
scroll to position [3230, 0]
